Goal: Task Accomplishment & Management: Manage account settings

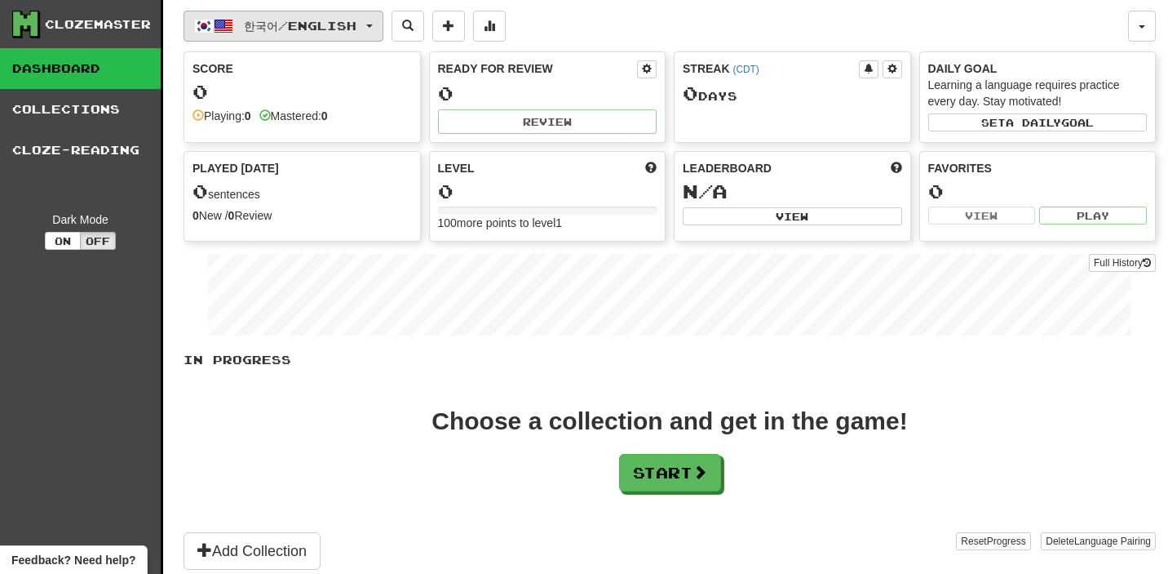
click at [376, 17] on button "한국어 / English" at bounding box center [284, 26] width 200 height 31
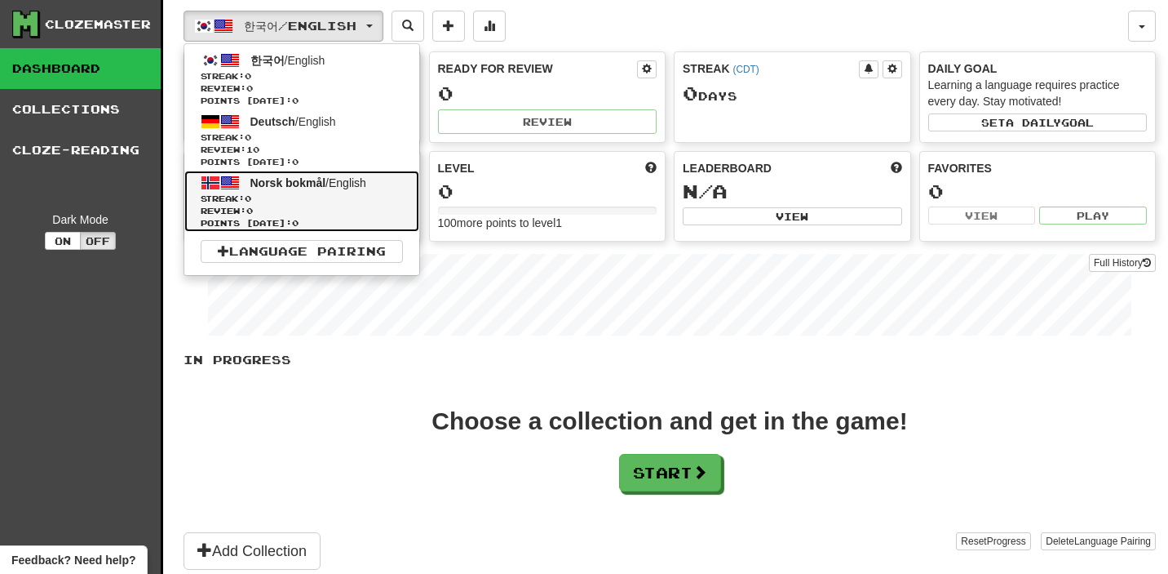
click at [320, 179] on span "Norsk bokmål" at bounding box center [288, 182] width 76 height 13
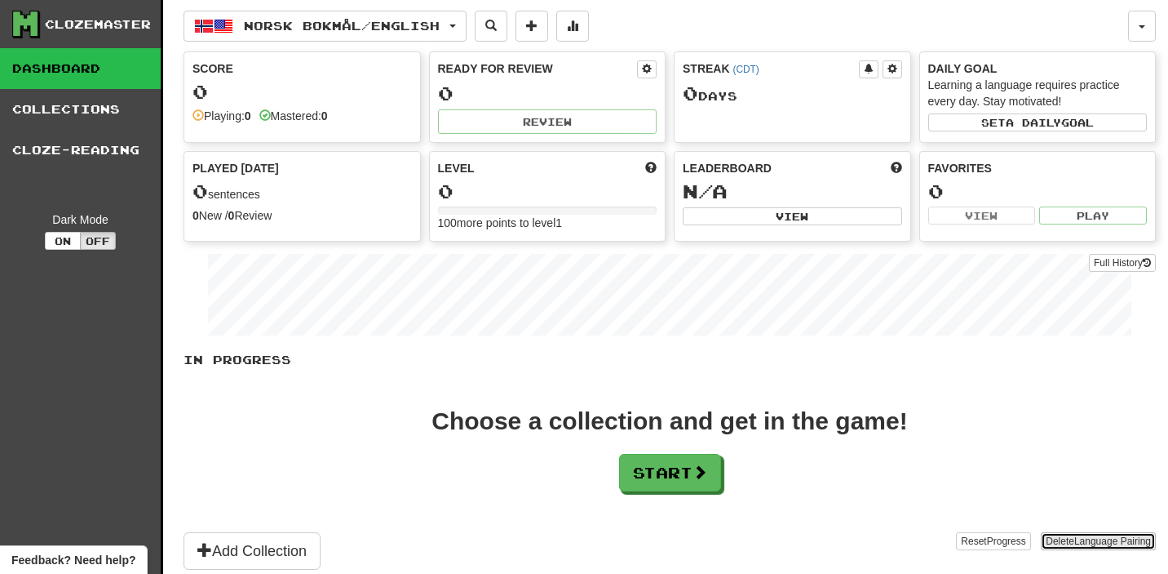
click at [1070, 540] on button "Delete Language Pairing" at bounding box center [1098, 541] width 115 height 18
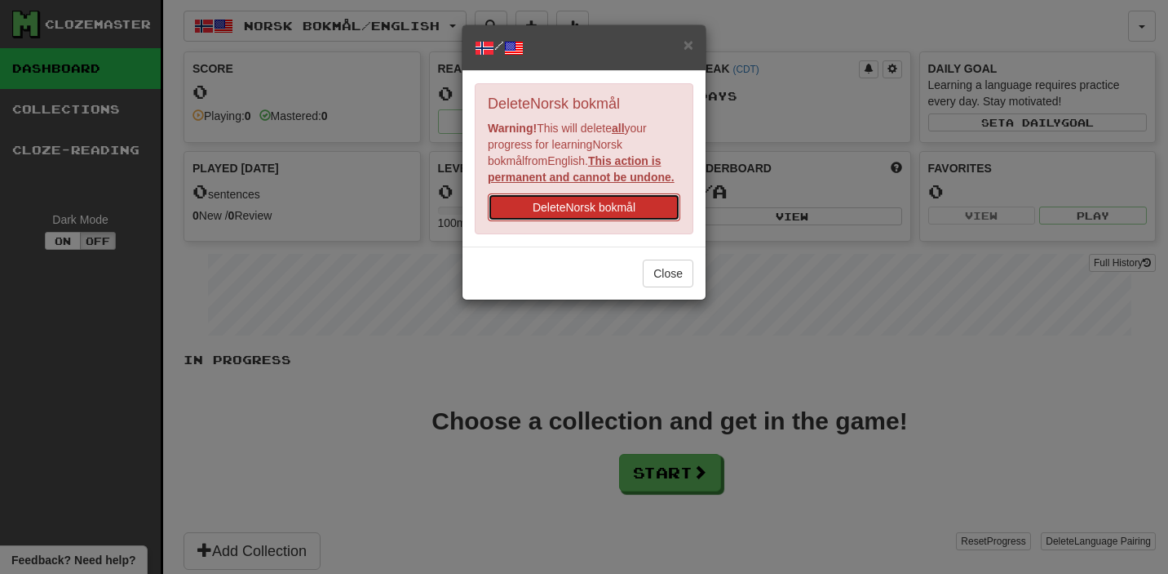
click at [627, 202] on button "Delete Norsk bokmål" at bounding box center [584, 207] width 193 height 28
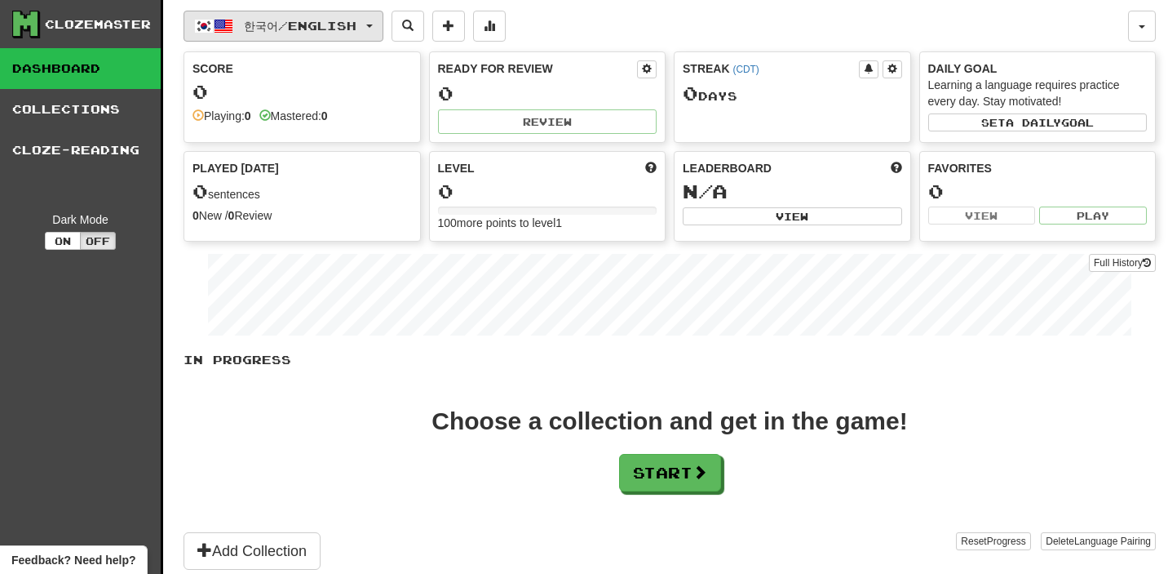
click at [373, 23] on button "한국어 / English" at bounding box center [284, 26] width 200 height 31
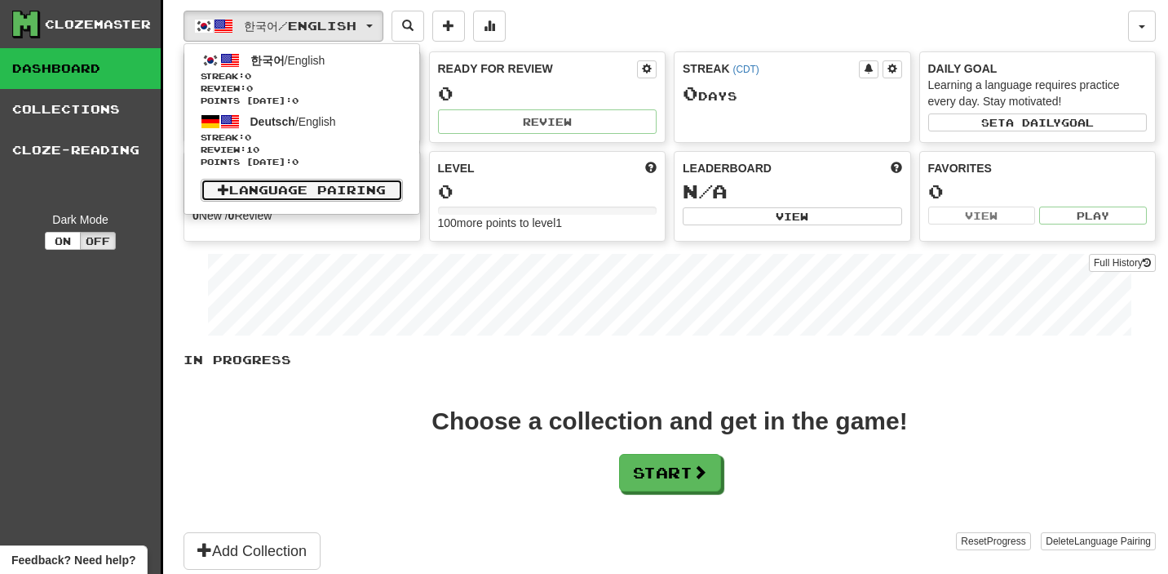
click at [308, 184] on link "Language Pairing" at bounding box center [302, 190] width 202 height 23
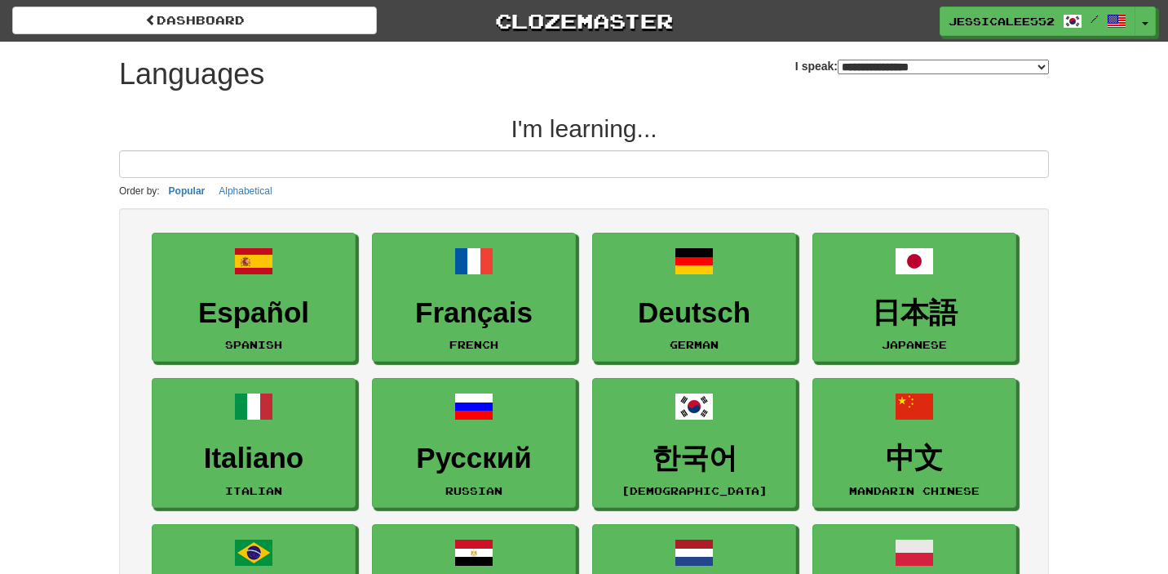
select select "*******"
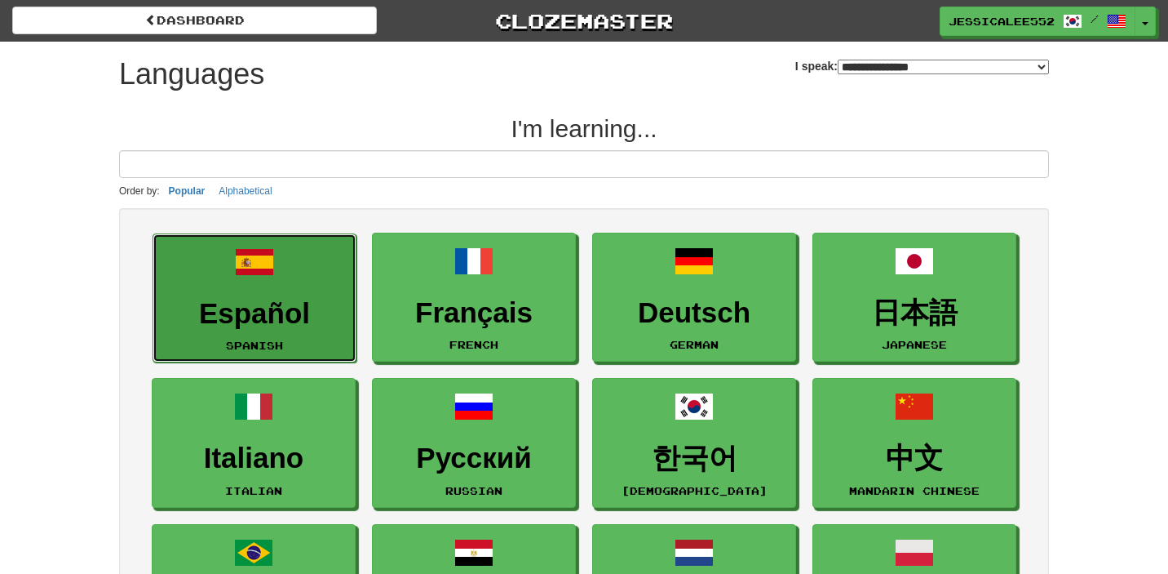
click at [308, 312] on h3 "Español" at bounding box center [255, 314] width 186 height 32
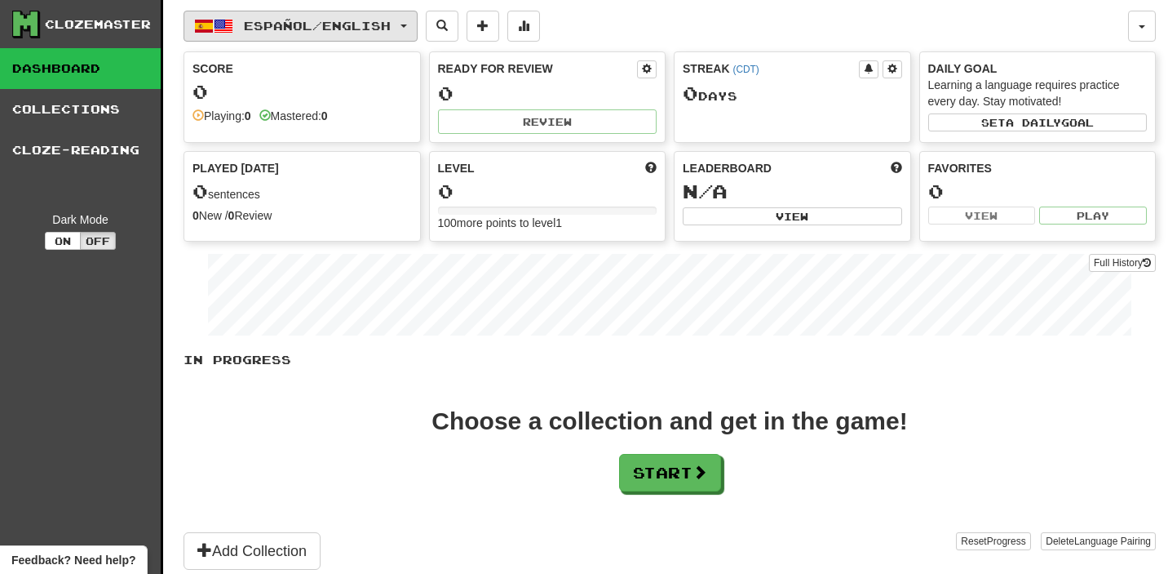
click at [409, 30] on button "Español / English" at bounding box center [301, 26] width 234 height 31
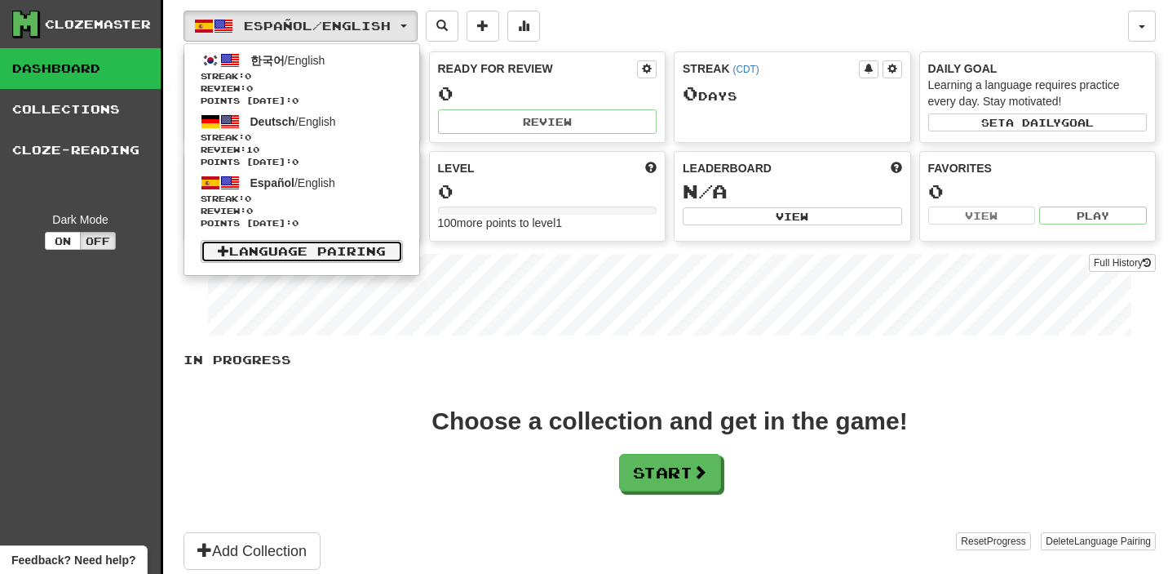
click at [294, 250] on link "Language Pairing" at bounding box center [302, 251] width 202 height 23
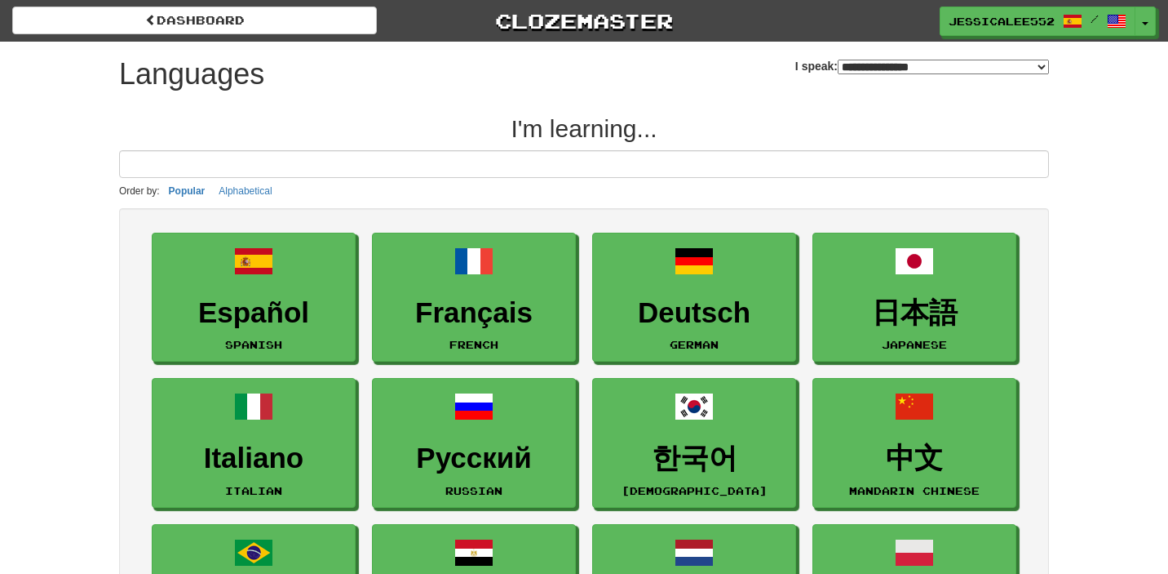
select select "*******"
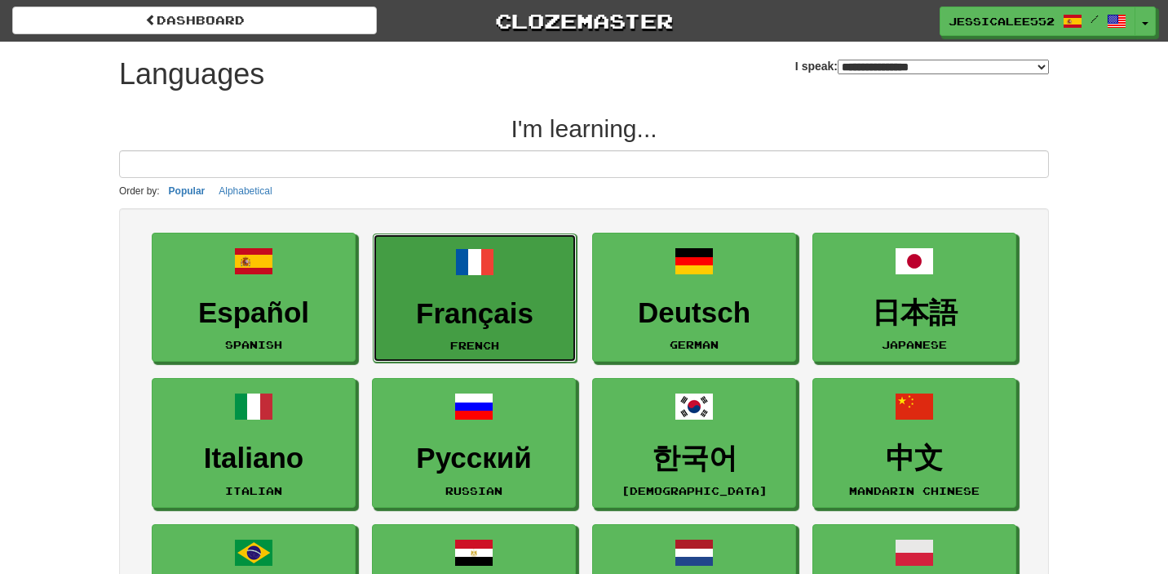
click at [472, 313] on h3 "Français" at bounding box center [475, 314] width 186 height 32
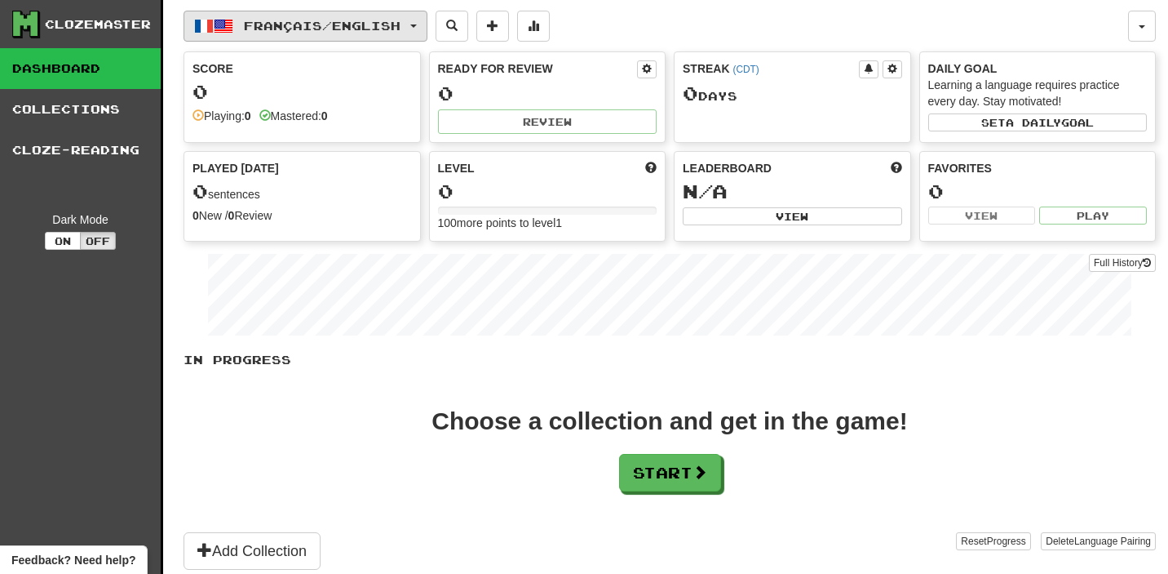
click at [417, 26] on span "button" at bounding box center [413, 25] width 7 height 3
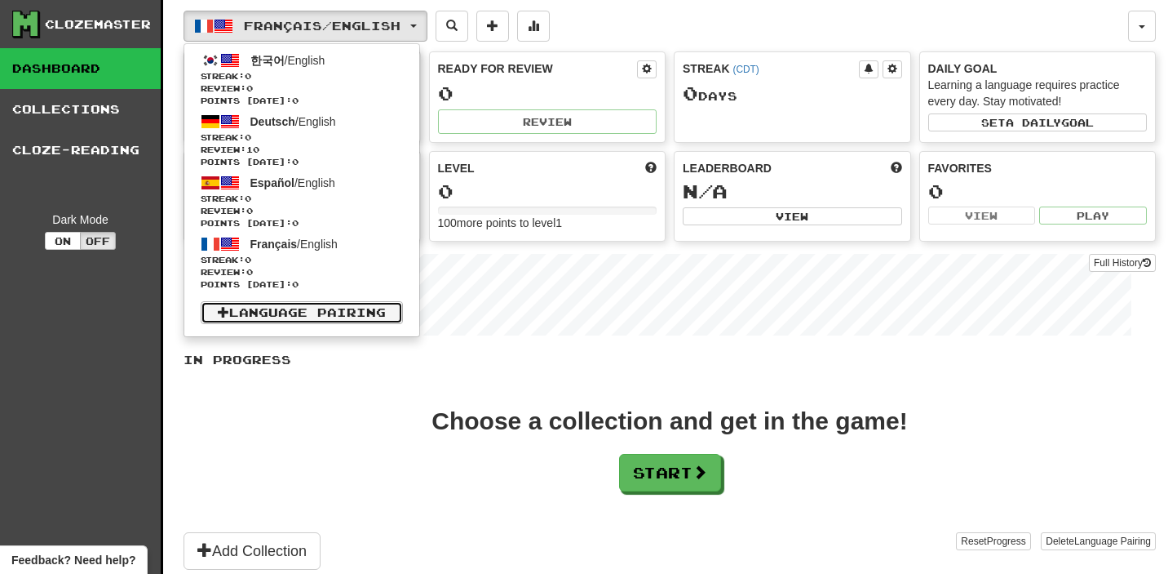
click at [299, 309] on link "Language Pairing" at bounding box center [302, 312] width 202 height 23
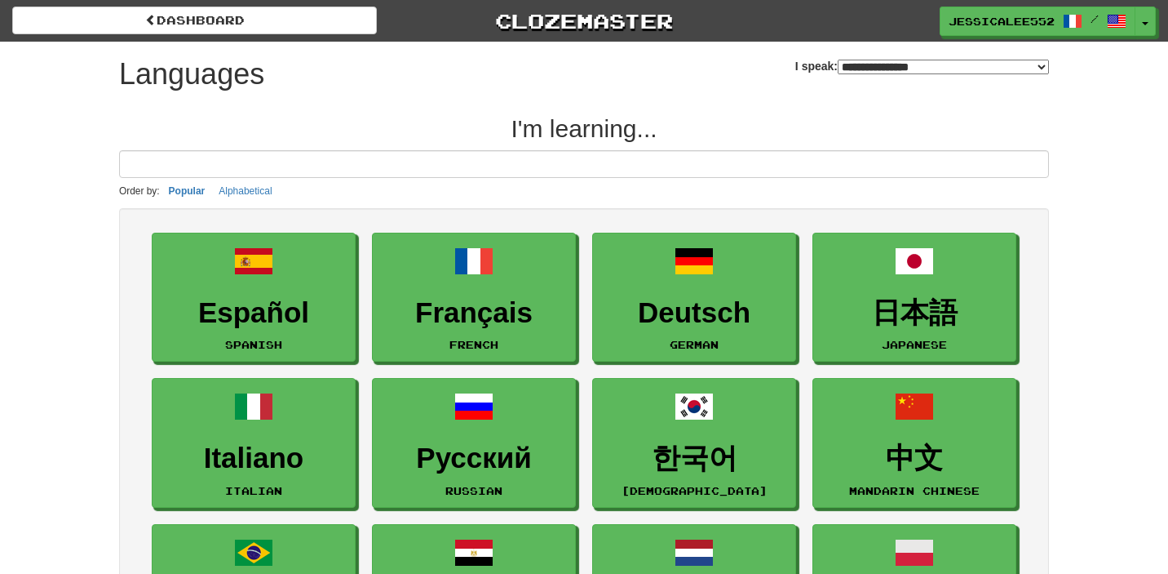
select select "*******"
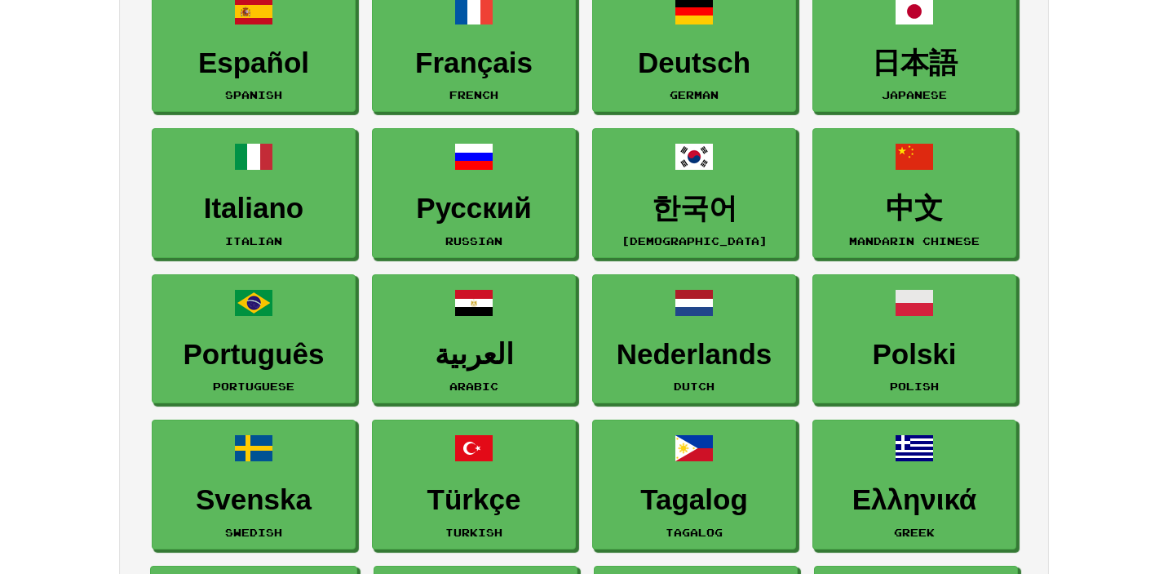
scroll to position [320, 0]
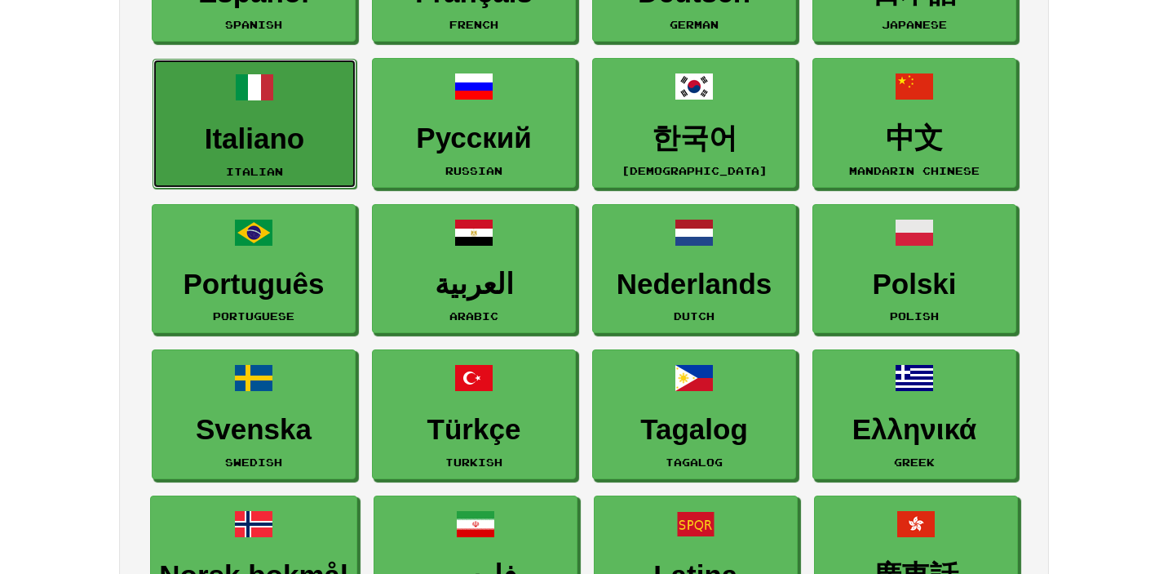
click at [293, 163] on link "Italiano Italian" at bounding box center [255, 124] width 204 height 130
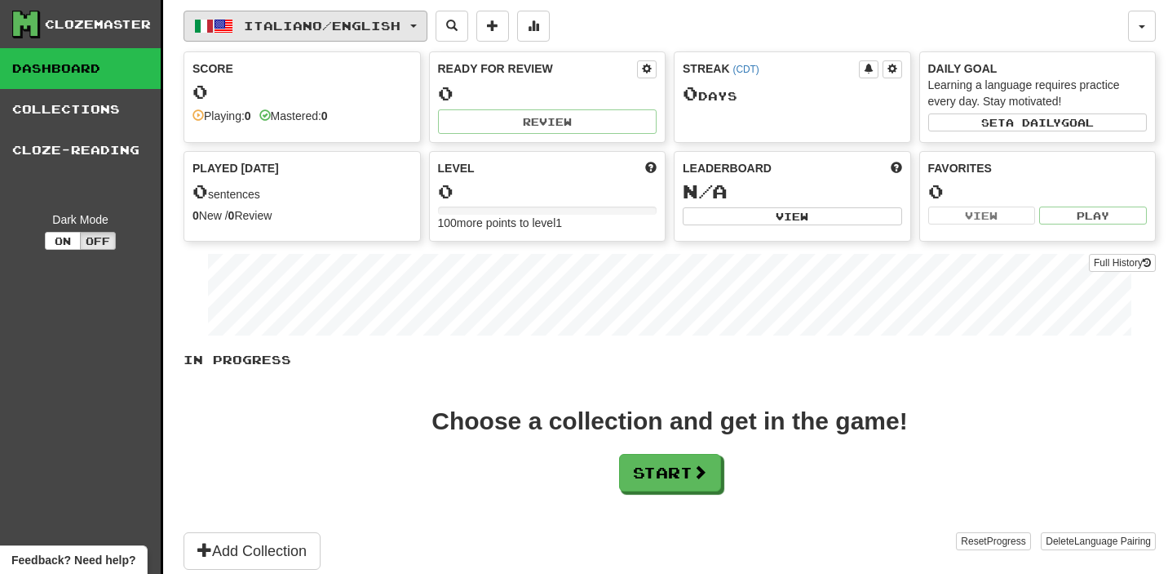
click at [422, 27] on button "Italiano / English" at bounding box center [306, 26] width 244 height 31
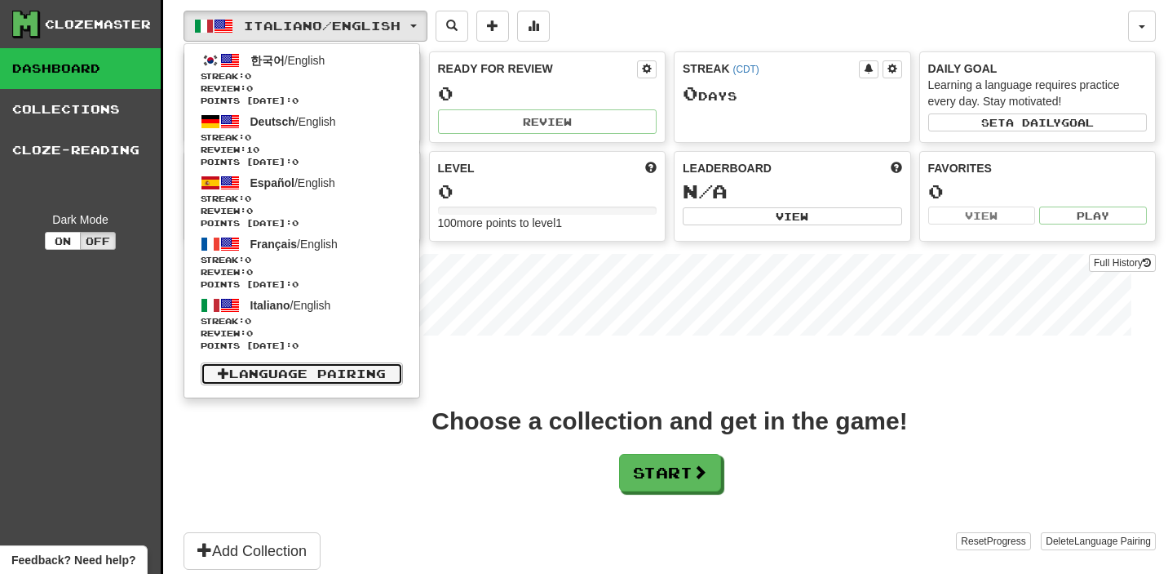
click at [284, 365] on link "Language Pairing" at bounding box center [302, 373] width 202 height 23
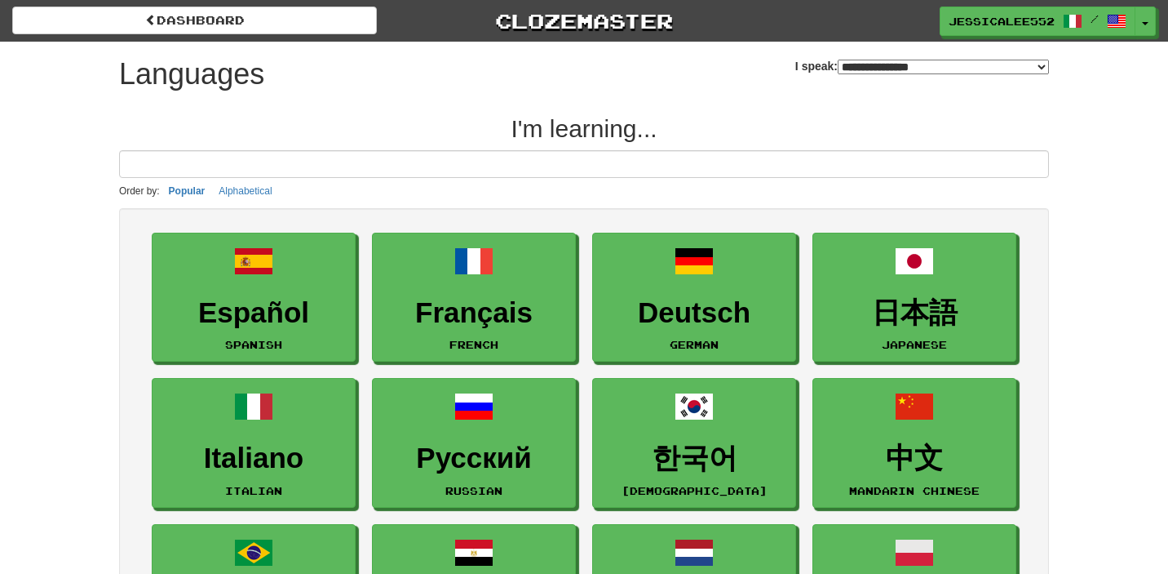
select select "*******"
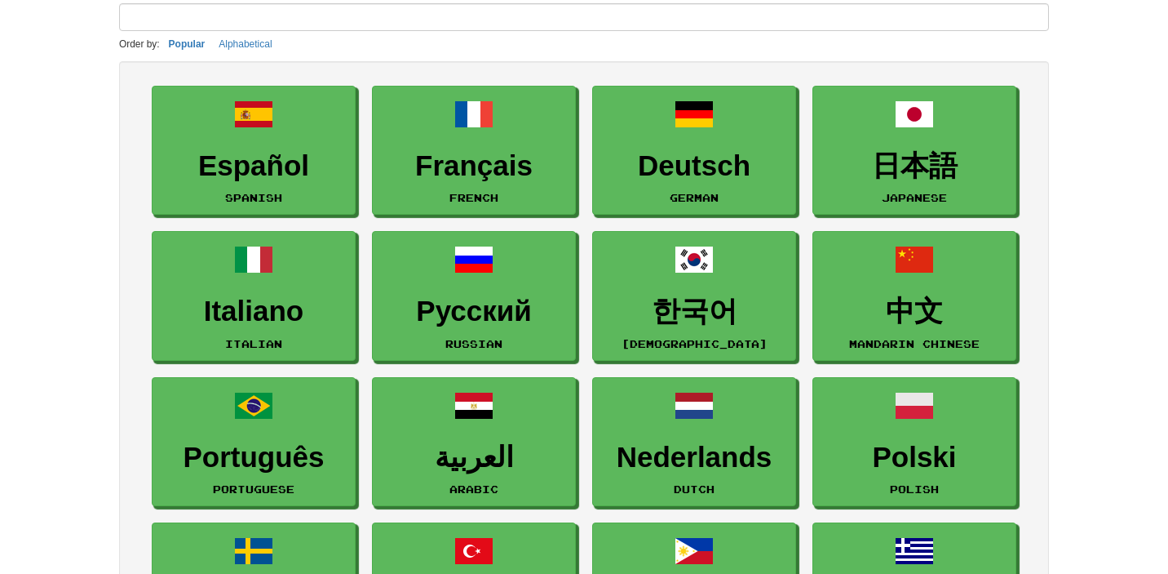
scroll to position [171, 0]
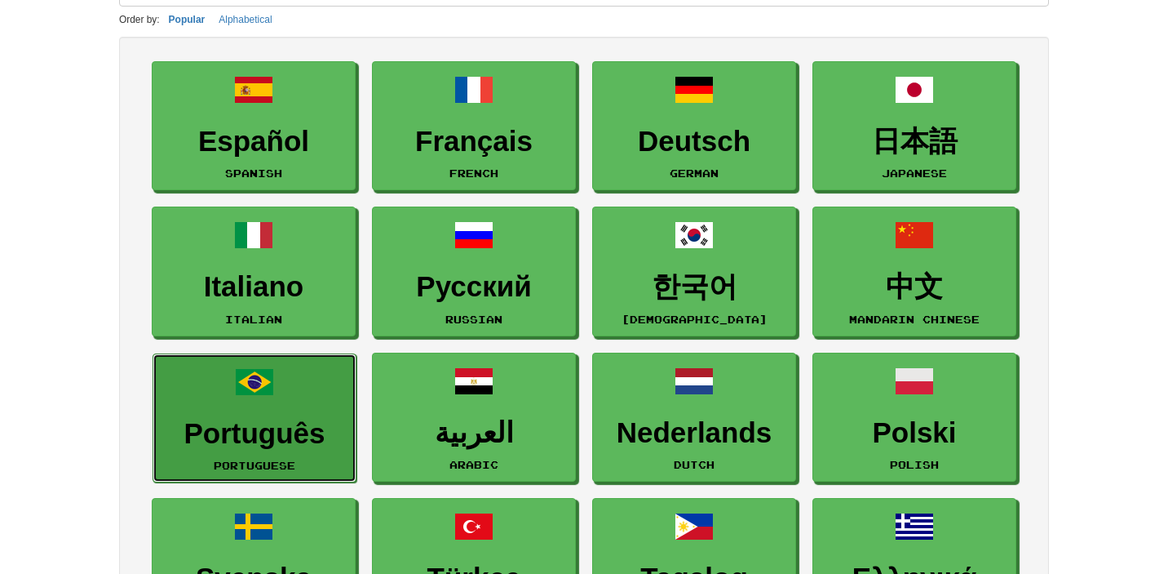
click at [285, 442] on h3 "Português" at bounding box center [255, 434] width 186 height 32
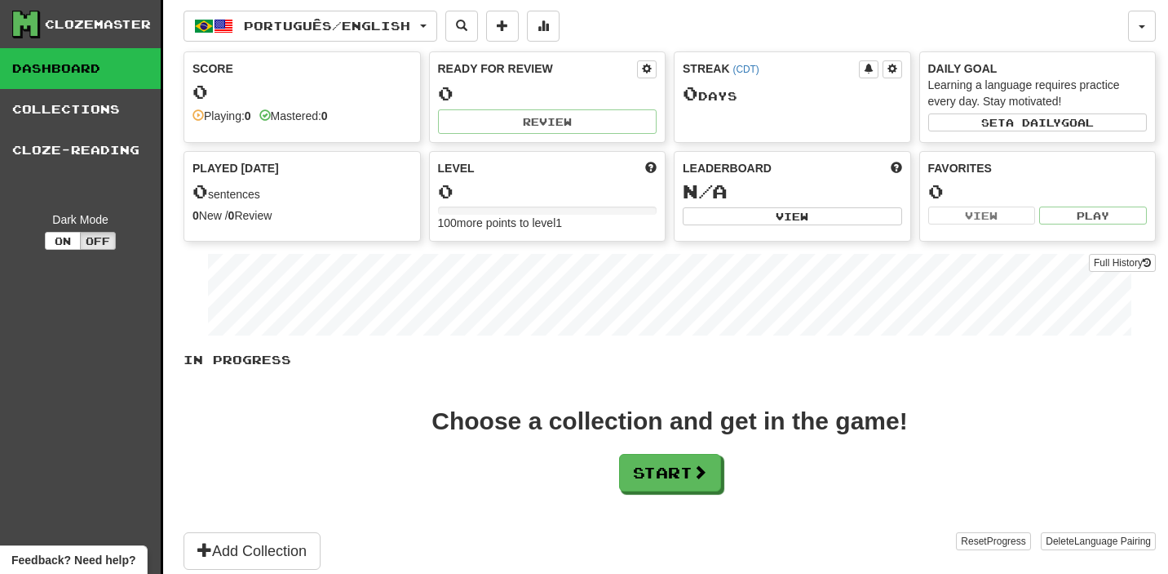
click at [686, 19] on div "Português / English 한국어 / English Streak: 0 Review: 0 Points [DATE]: 0 Deutsch …" at bounding box center [656, 26] width 945 height 31
click at [427, 25] on span "button" at bounding box center [423, 25] width 7 height 3
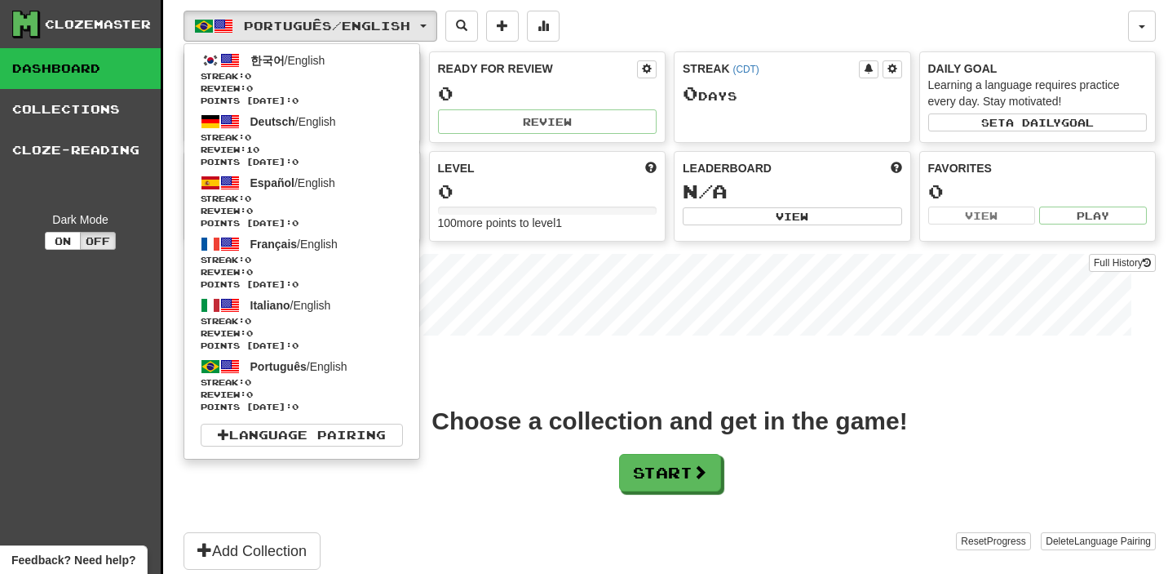
click at [663, 2] on div "Português / English 한국어 / English Streak: 0 Review: 0 Points [DATE]: 0 Deutsch …" at bounding box center [670, 307] width 972 height 614
